Goal: Task Accomplishment & Management: Complete application form

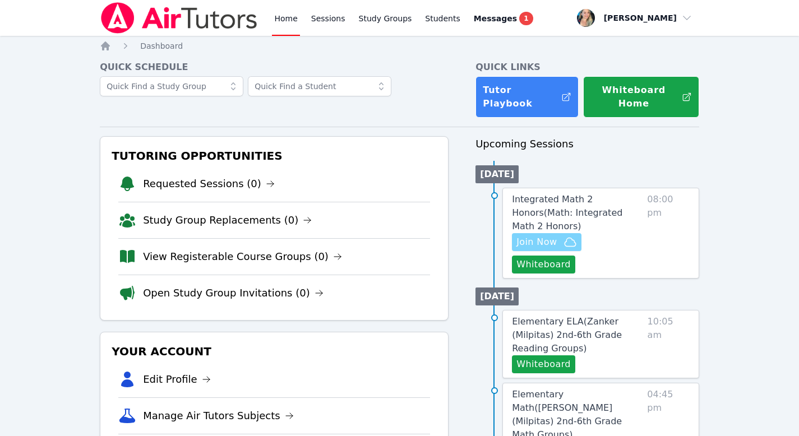
drag, startPoint x: 0, startPoint y: 0, endPoint x: 539, endPoint y: 216, distance: 580.5
click at [539, 235] on span "Join Now" at bounding box center [536, 241] width 40 height 13
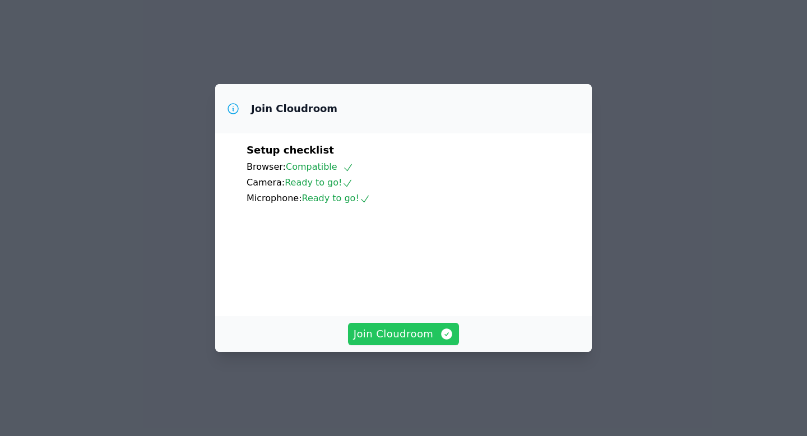
click at [381, 342] on span "Join Cloudroom" at bounding box center [404, 334] width 100 height 16
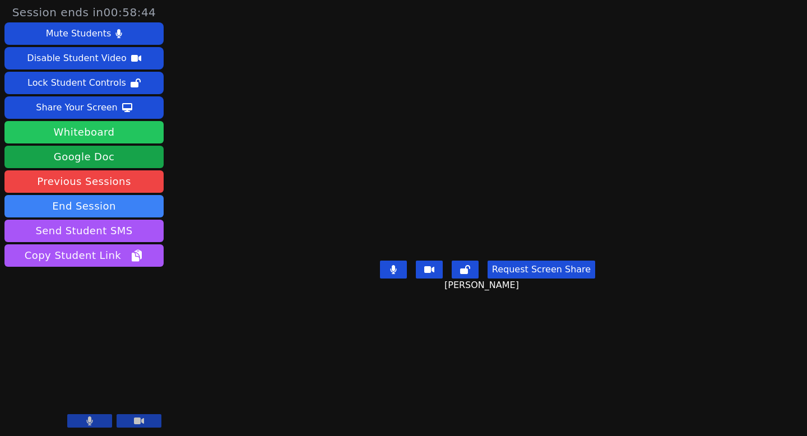
click at [81, 129] on button "Whiteboard" at bounding box center [83, 132] width 159 height 22
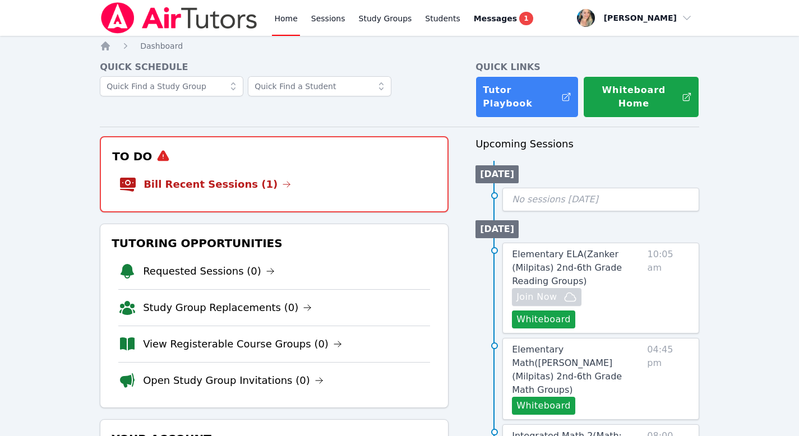
click at [281, 166] on li "Bill Recent Sessions (1)" at bounding box center [274, 184] width 311 height 36
click at [243, 180] on link "Bill Recent Sessions (1)" at bounding box center [216, 185] width 147 height 16
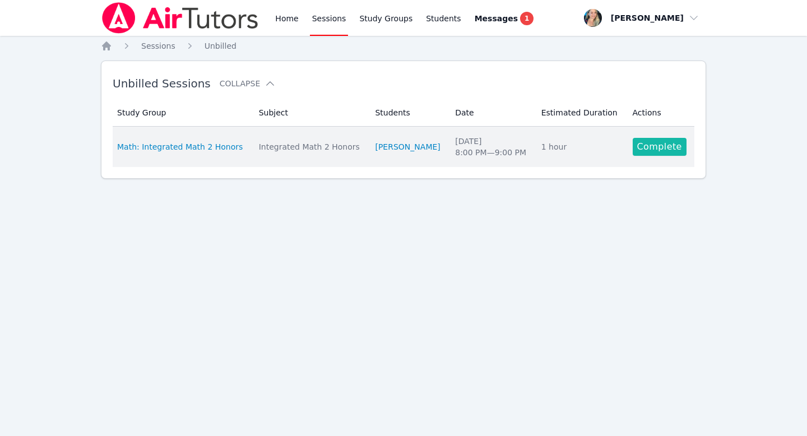
click at [650, 150] on link "Complete" at bounding box center [660, 147] width 54 height 18
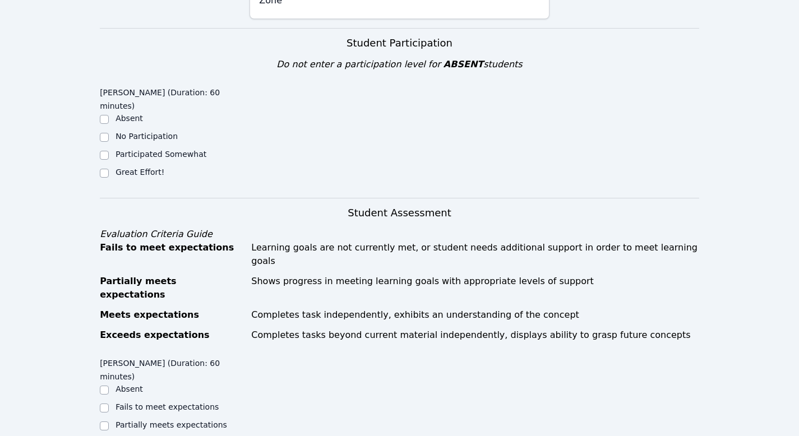
scroll to position [341, 0]
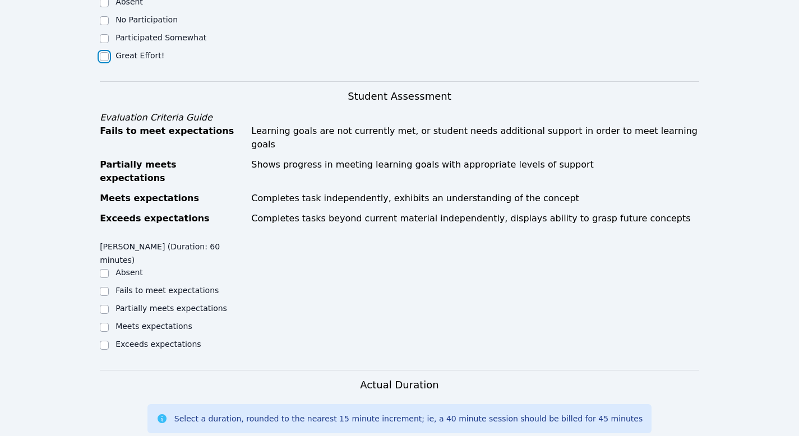
click at [106, 57] on input "Great Effort!" at bounding box center [104, 56] width 9 height 9
checkbox input "true"
click at [103, 323] on input "Meets expectations" at bounding box center [104, 327] width 9 height 9
checkbox input "true"
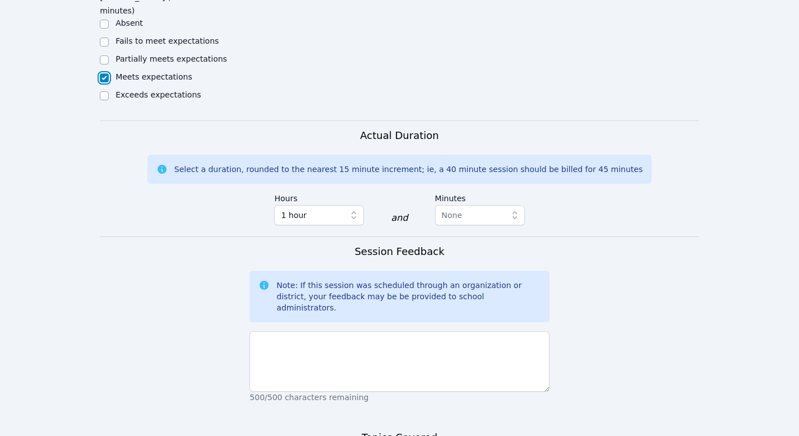
scroll to position [731, 0]
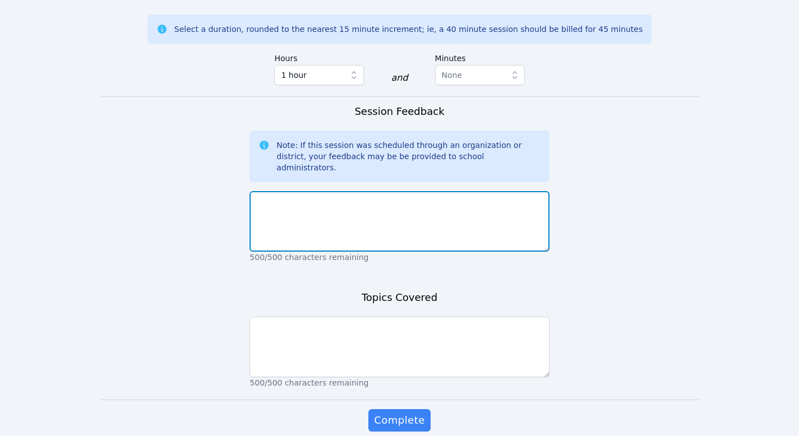
click at [315, 191] on textarea at bounding box center [398, 221] width 299 height 61
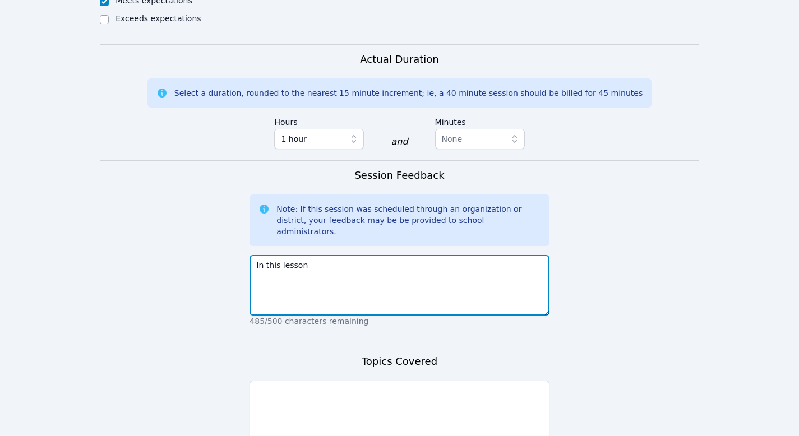
scroll to position [742, 0]
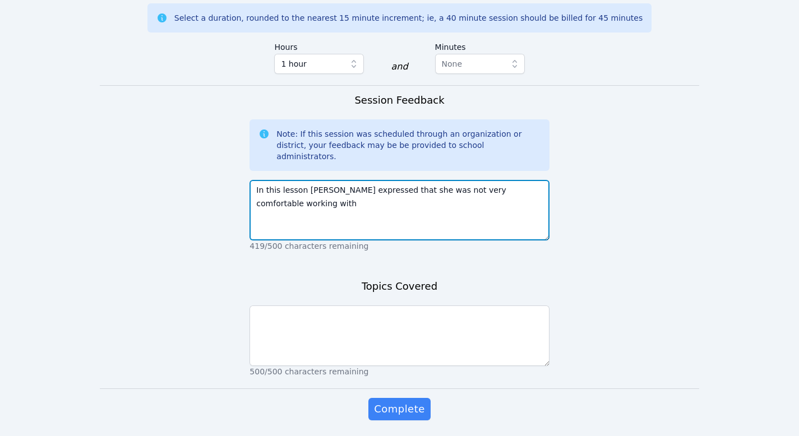
click at [532, 180] on textarea "In this lesson Giuliana expressed that she was not very comfortable working with" at bounding box center [398, 210] width 299 height 61
click at [465, 180] on textarea "In this lesson Giuliana expressed that she was not very comfortable working with" at bounding box center [398, 210] width 299 height 61
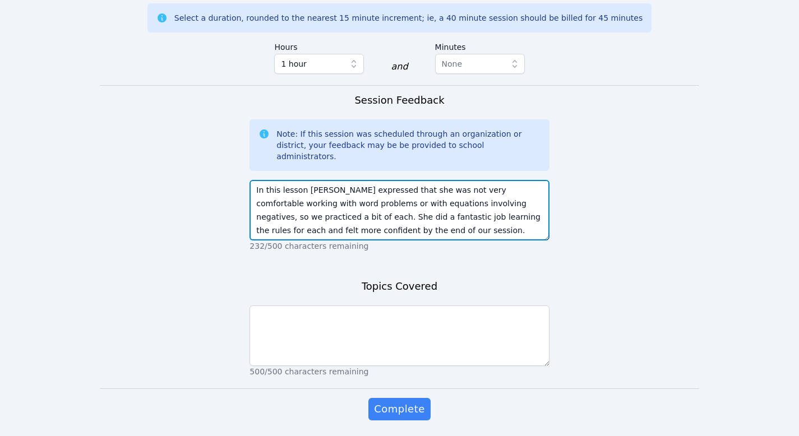
type textarea "In this lesson Giuliana expressed that she was not very comfortable working wit…"
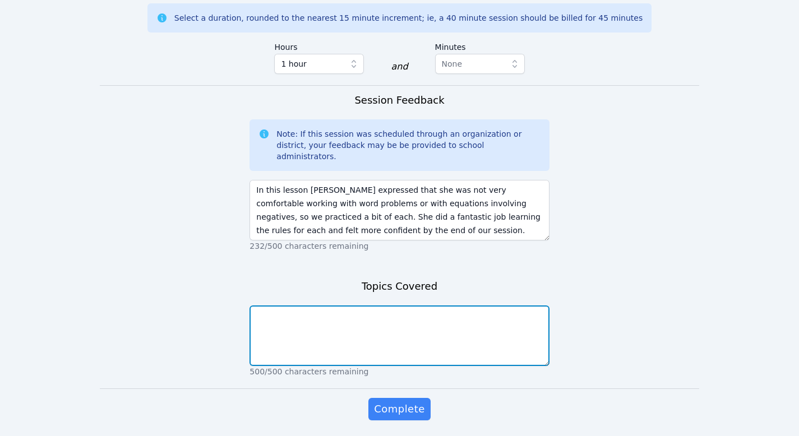
click at [375, 305] on textarea at bounding box center [398, 335] width 299 height 61
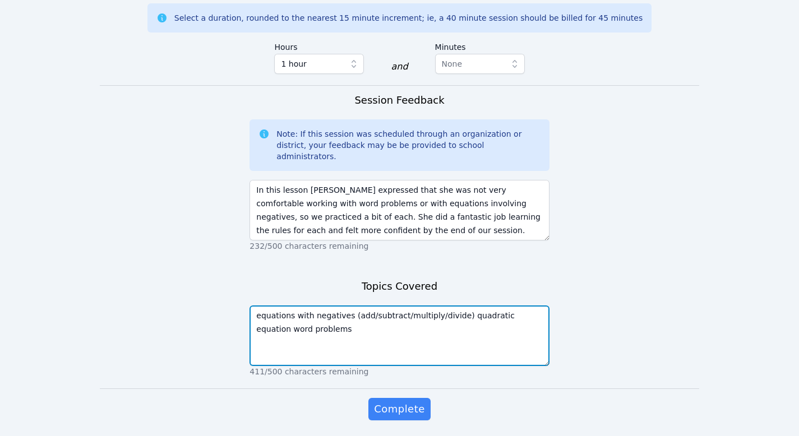
click at [458, 305] on textarea "equations with negatives (add/subtract/multiply/divide) quadratic equation word…" at bounding box center [398, 335] width 299 height 61
click at [358, 305] on textarea "equations with negatives (add/subtract/multiply/divide) one quadratic equation …" at bounding box center [398, 335] width 299 height 61
type textarea "equations with negatives (add/subtract/multiply/divide) one quadratic equation …"
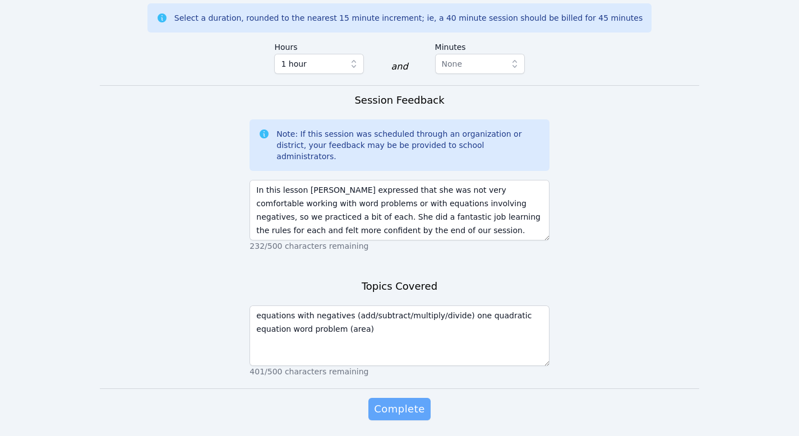
click at [395, 401] on span "Complete" at bounding box center [399, 409] width 50 height 16
